Goal: Task Accomplishment & Management: Manage account settings

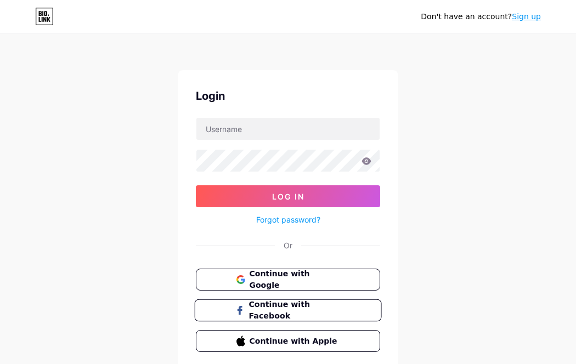
click at [295, 307] on span "Continue with Facebook" at bounding box center [294, 311] width 92 height 24
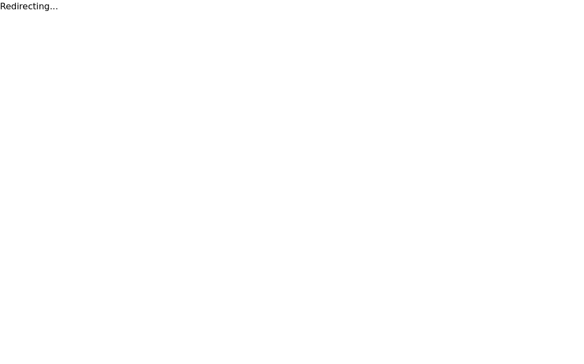
click at [555, 13] on html "Redirecting..." at bounding box center [292, 6] width 584 height 13
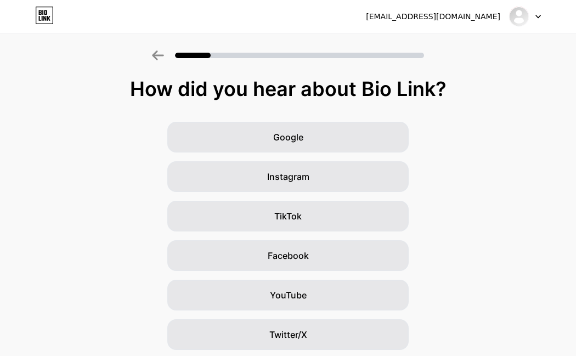
click at [164, 58] on icon at bounding box center [158, 55] width 12 height 10
click at [163, 61] on div at bounding box center [288, 52] width 576 height 38
click at [162, 61] on div at bounding box center [288, 52] width 576 height 38
click at [545, 15] on div "littenggb506936@hotmail.com Logout" at bounding box center [288, 17] width 576 height 20
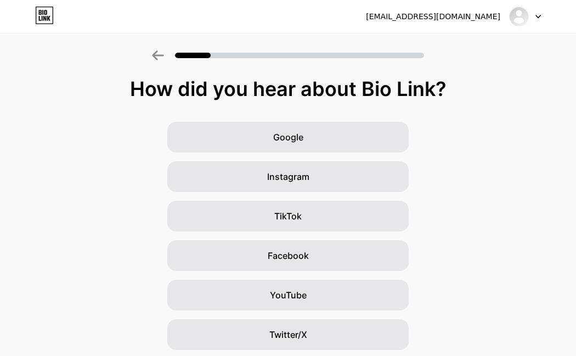
click at [535, 20] on div at bounding box center [525, 17] width 32 height 20
click at [527, 18] on img at bounding box center [519, 17] width 18 height 18
click at [521, 15] on img at bounding box center [519, 17] width 18 height 18
click at [490, 50] on li "Logout" at bounding box center [472, 45] width 136 height 30
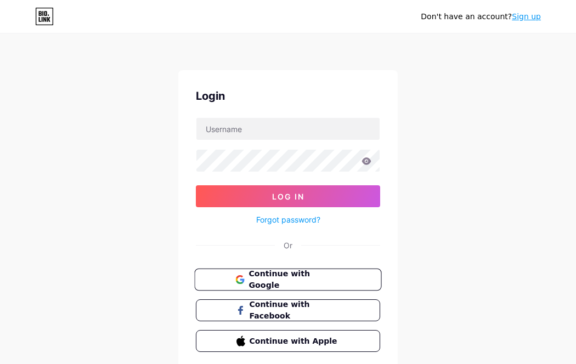
click at [285, 283] on span "Continue with Google" at bounding box center [294, 280] width 92 height 24
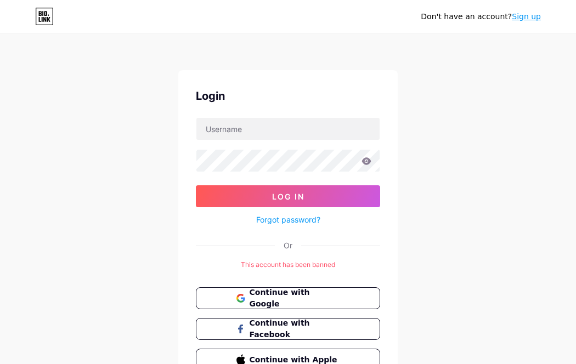
click at [82, 340] on div "Don't have an account? Sign up Login Log In Forgot password? Or This account ha…" at bounding box center [288, 211] width 576 height 423
click at [280, 60] on div "Don't have an account? Sign up Login Log In Forgot password? Or This account ha…" at bounding box center [288, 211] width 576 height 423
